Goal: Information Seeking & Learning: Learn about a topic

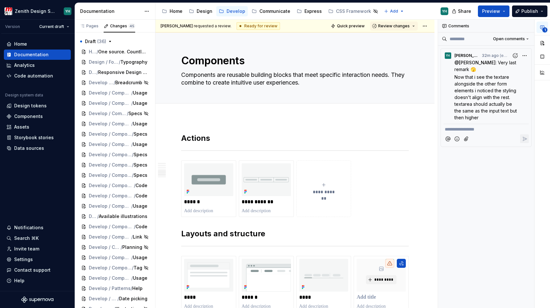
scroll to position [767, 0]
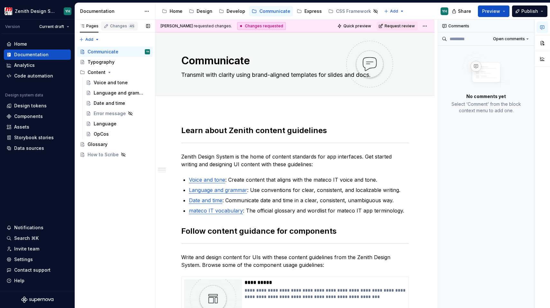
click at [116, 29] on div "Changes 45" at bounding box center [119, 26] width 37 height 9
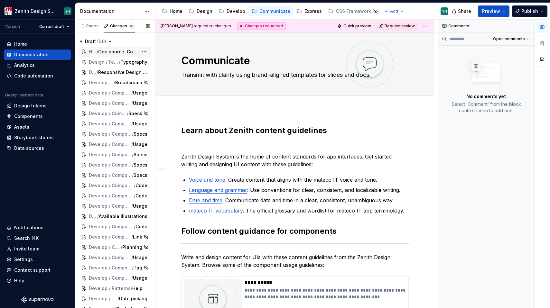
click at [110, 53] on span "One source. Countless constellations." at bounding box center [118, 52] width 40 height 6
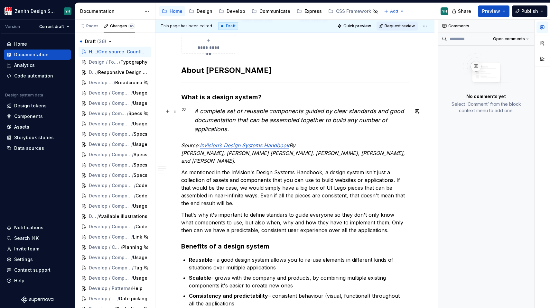
scroll to position [271, 0]
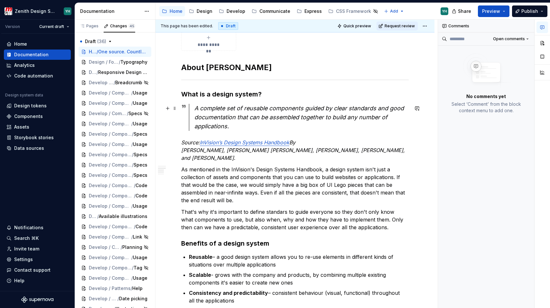
click at [227, 127] on em "A complete set of reusable components ​guided by clear standards and good docum…" at bounding box center [299, 117] width 211 height 25
click at [279, 108] on em "A complete set of reusable components ​guided by clear standards and good docum…" at bounding box center [299, 117] width 211 height 25
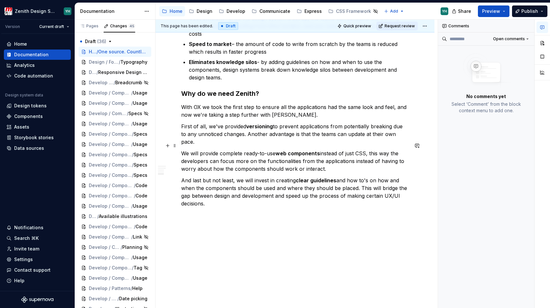
scroll to position [566, 0]
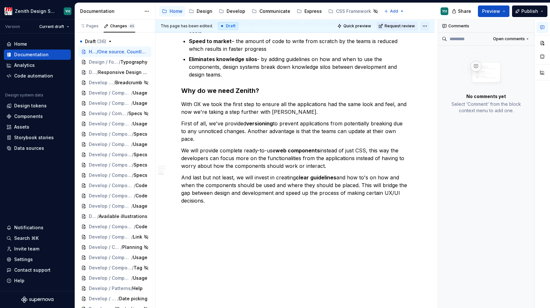
click at [424, 27] on html "Zenith Design System YH Version Current draft Home Documentation Analytics Code…" at bounding box center [275, 154] width 550 height 308
click at [341, 149] on html "Zenith Design System YH Version Current draft Home Documentation Analytics Code…" at bounding box center [275, 154] width 550 height 308
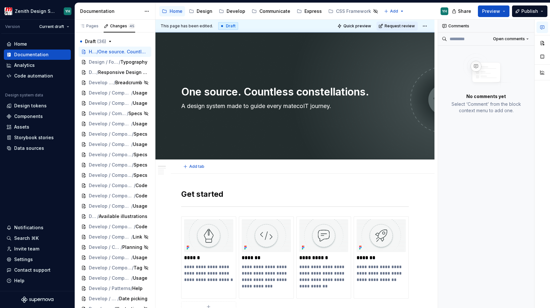
scroll to position [0, 0]
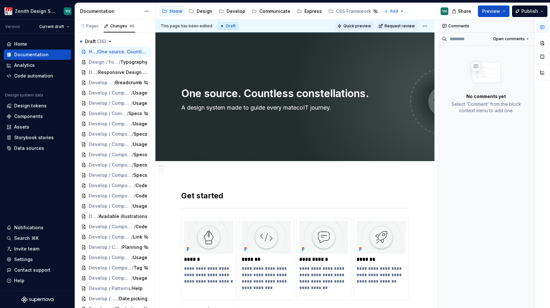
click at [361, 25] on span "Quick preview" at bounding box center [357, 25] width 28 height 5
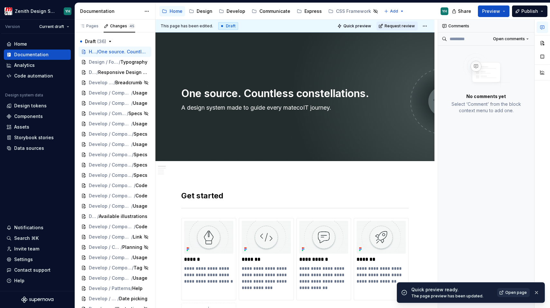
click at [509, 293] on span "Open page" at bounding box center [516, 292] width 22 height 5
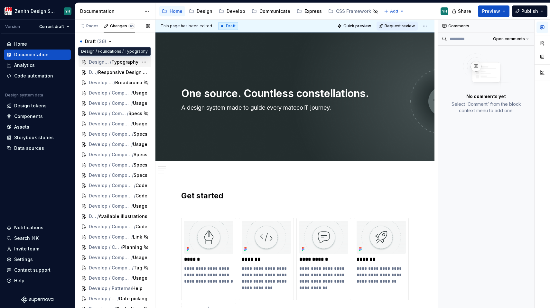
click at [104, 64] on span "Design / Foundations" at bounding box center [99, 62] width 21 height 6
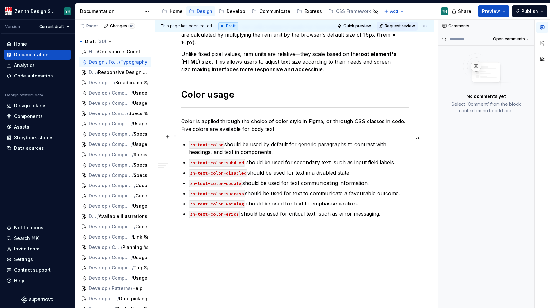
scroll to position [634, 0]
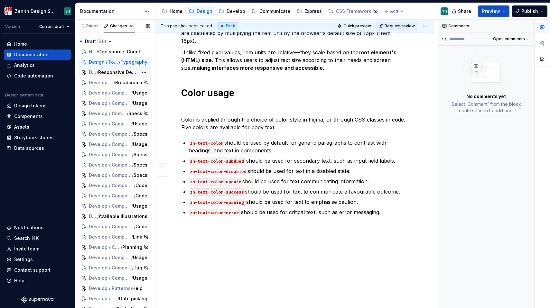
click at [96, 75] on span "Design / Foundations" at bounding box center [93, 72] width 8 height 6
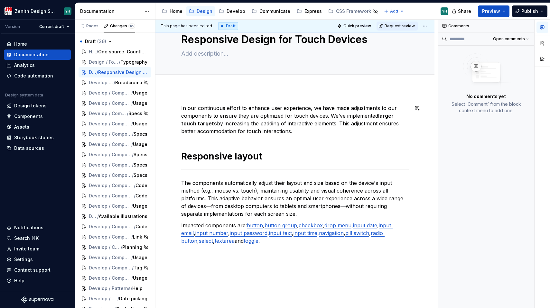
scroll to position [22, 0]
click at [105, 83] on span "/" at bounding box center [106, 82] width 2 height 6
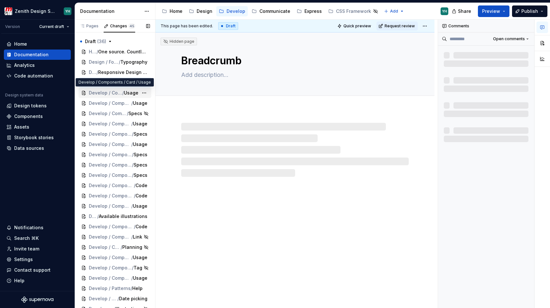
click at [100, 92] on span "Develop / Components / Card" at bounding box center [105, 93] width 33 height 6
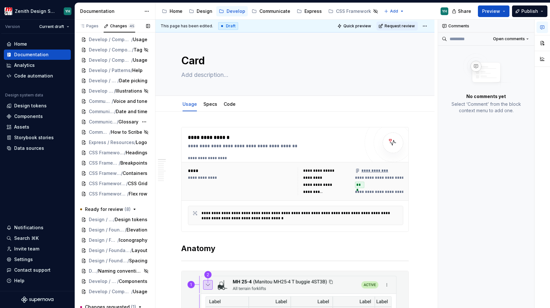
scroll to position [223, 0]
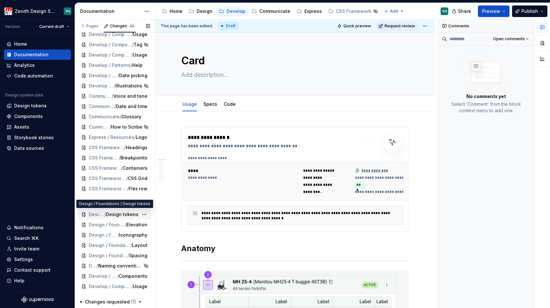
click at [92, 215] on span "Design / Foundations" at bounding box center [96, 214] width 15 height 6
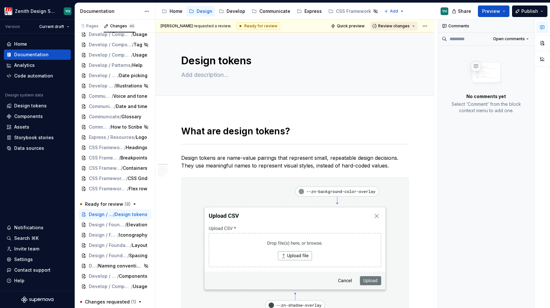
click at [403, 28] on span "Review changes" at bounding box center [394, 25] width 32 height 5
click at [398, 38] on div "Approve" at bounding box center [411, 38] width 56 height 6
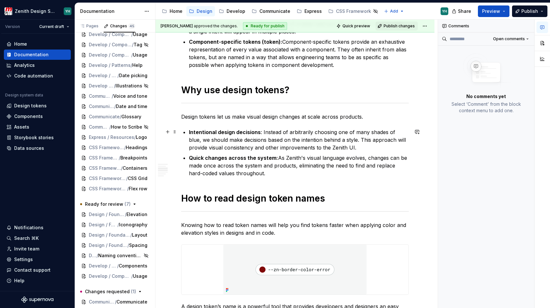
scroll to position [417, 0]
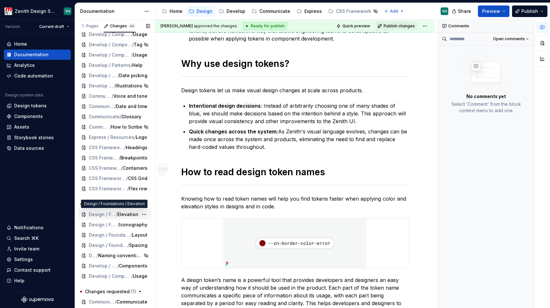
click at [108, 214] on span "Design / Foundations" at bounding box center [102, 214] width 27 height 6
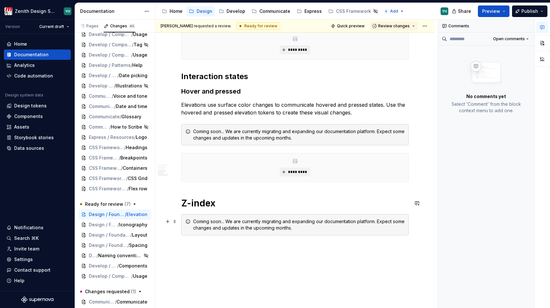
scroll to position [351, 0]
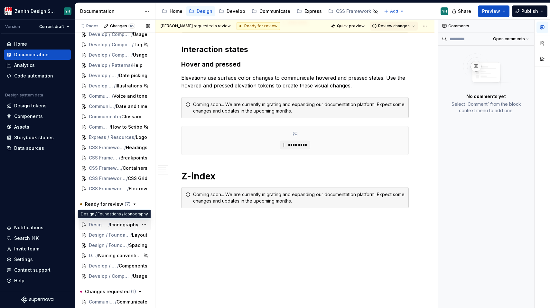
click at [108, 223] on span "/" at bounding box center [109, 225] width 2 height 6
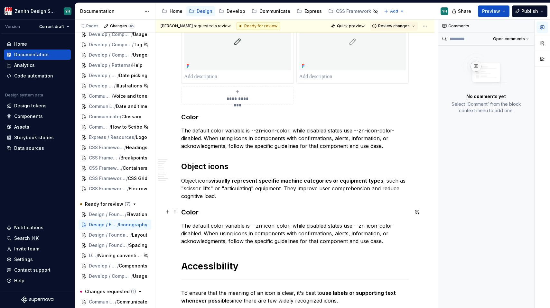
scroll to position [729, 0]
click at [100, 280] on div "Develop / Components / Badge / Usage" at bounding box center [114, 276] width 73 height 10
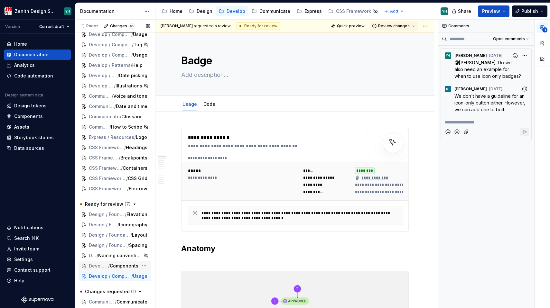
click at [108, 263] on span "/" at bounding box center [109, 266] width 2 height 6
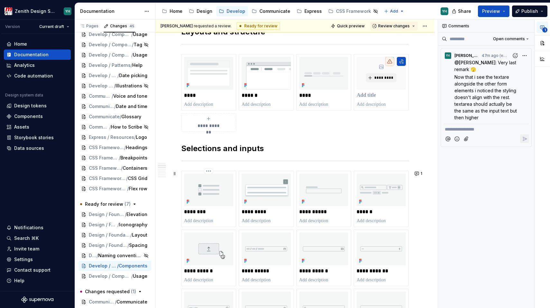
scroll to position [203, 0]
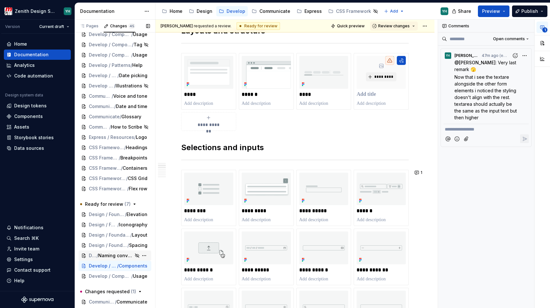
click at [106, 254] on span "Naming conventions" at bounding box center [115, 255] width 35 height 6
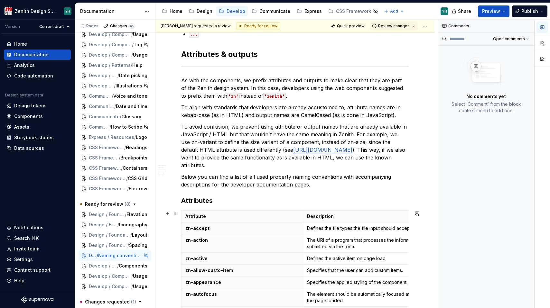
scroll to position [636, 0]
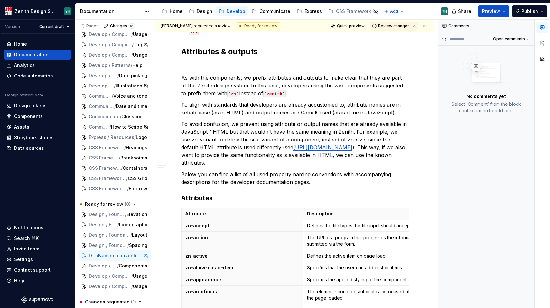
type textarea "*"
